Goal: Browse casually

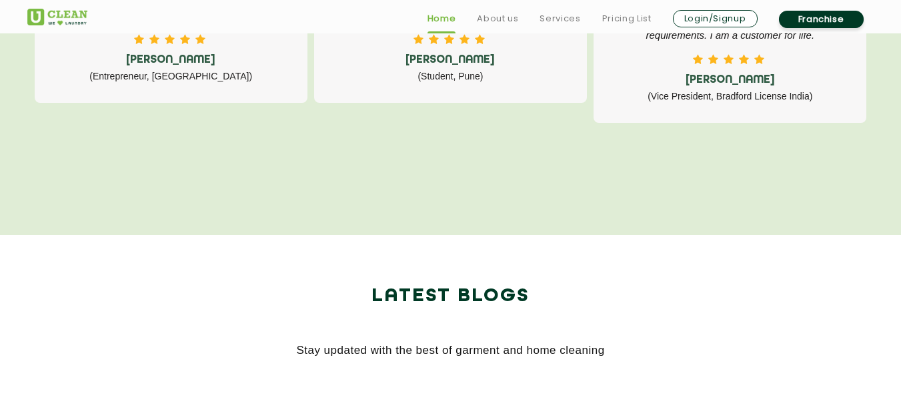
scroll to position [2391, 0]
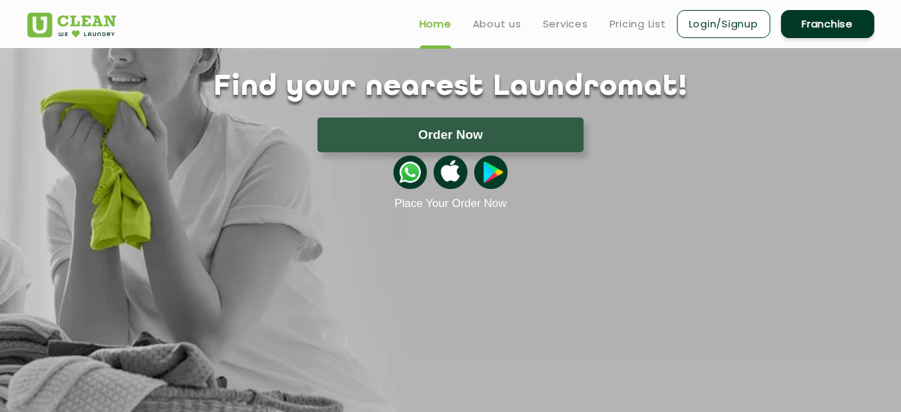
scroll to position [0, 0]
